Goal: Transaction & Acquisition: Obtain resource

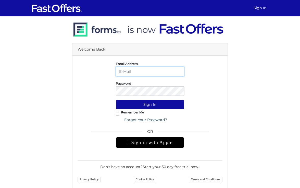
type input "[PERSON_NAME][EMAIL_ADDRESS][PERSON_NAME][DOMAIN_NAME]"
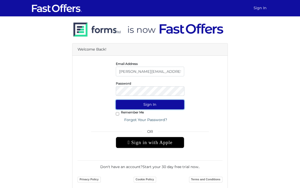
click at [138, 103] on button "Sign In" at bounding box center [150, 104] width 69 height 9
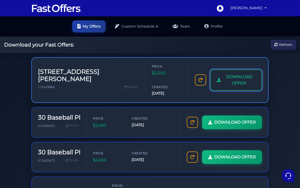
click at [227, 75] on span "DOWNLOAD OFFER" at bounding box center [239, 79] width 32 height 13
